Goal: Go to known website: Access a specific website the user already knows

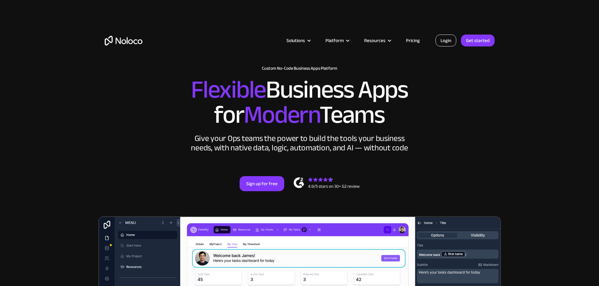
click at [447, 42] on link "Login" at bounding box center [445, 41] width 21 height 12
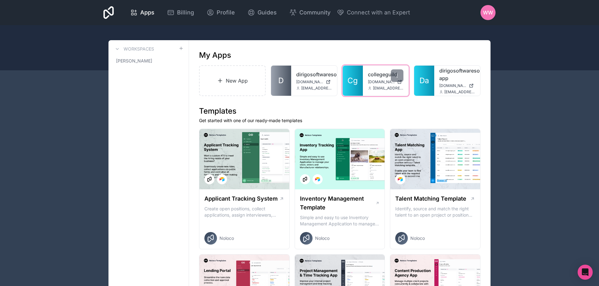
click at [362, 88] on link "Cg" at bounding box center [353, 81] width 20 height 30
